Goal: Transaction & Acquisition: Purchase product/service

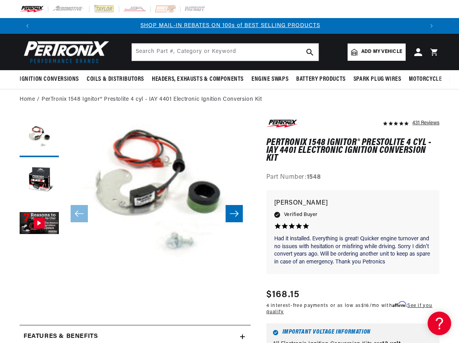
scroll to position [0, 388]
